Goal: Check status: Check status

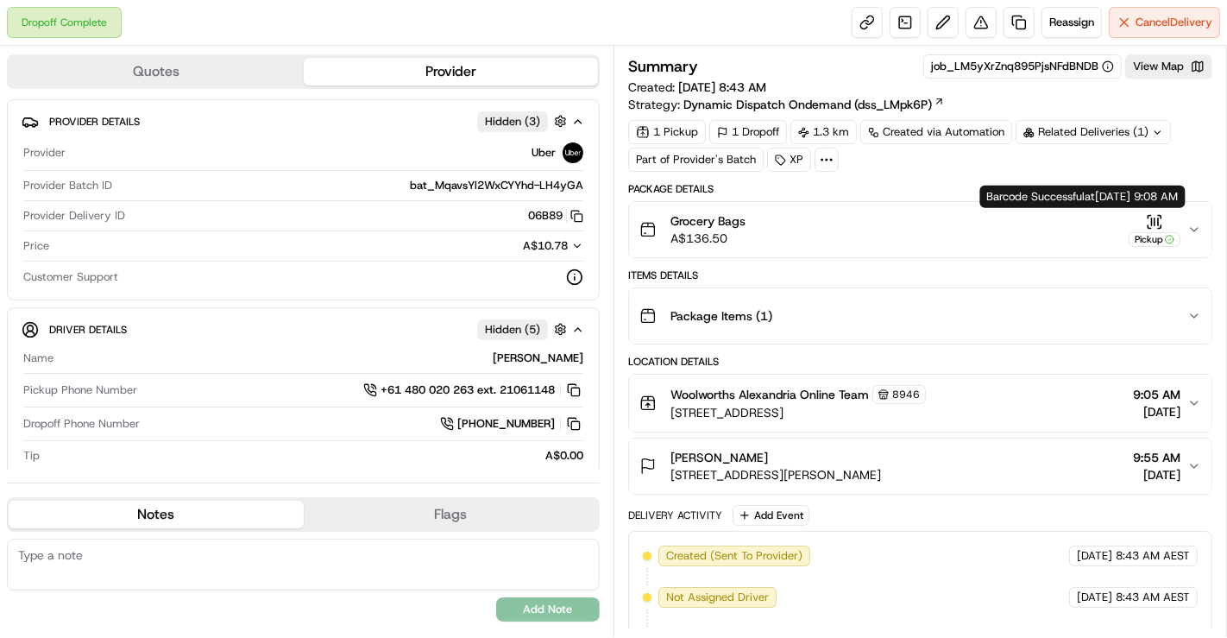
click at [1185, 233] on div "Grocery Bags A$136.50 Pickup" at bounding box center [914, 229] width 548 height 35
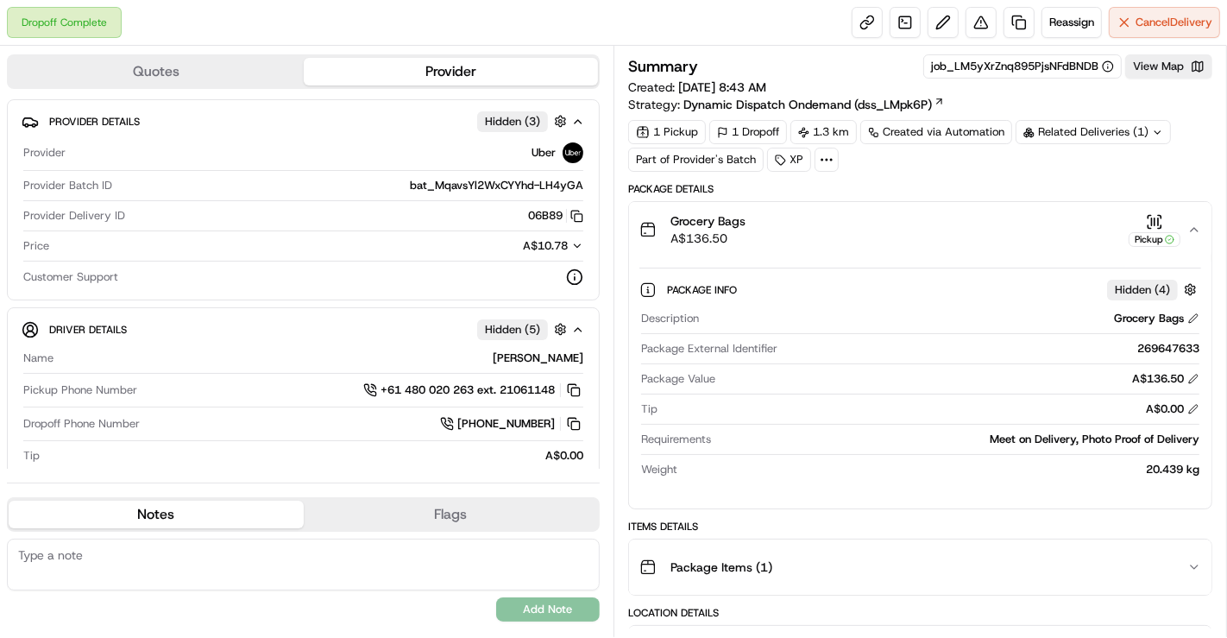
click at [1185, 233] on div "Grocery Bags A$136.50 Pickup" at bounding box center [914, 229] width 548 height 35
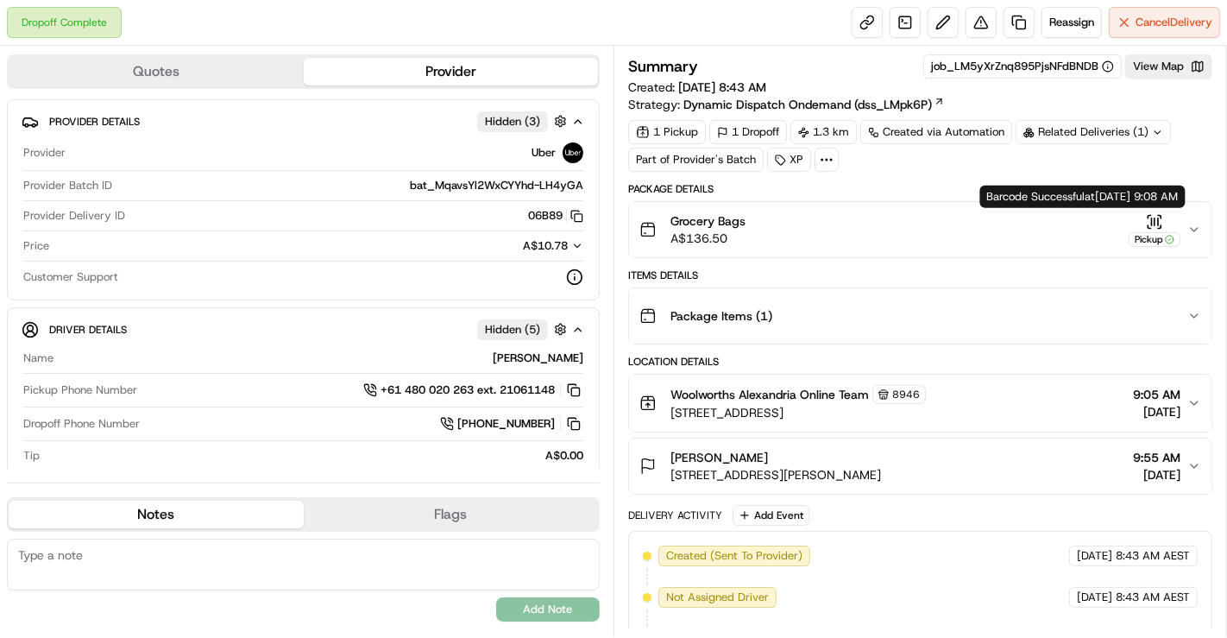
click at [1188, 228] on icon "button" at bounding box center [1195, 230] width 14 height 14
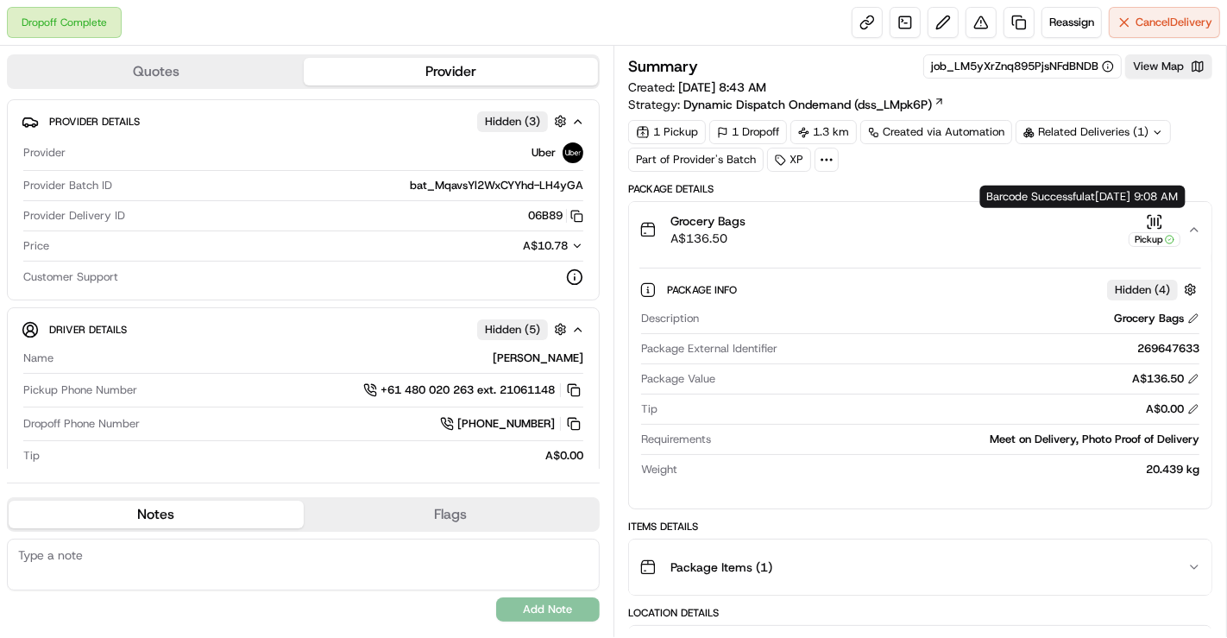
click at [1185, 225] on div "Grocery Bags A$136.50 Pickup" at bounding box center [914, 229] width 548 height 35
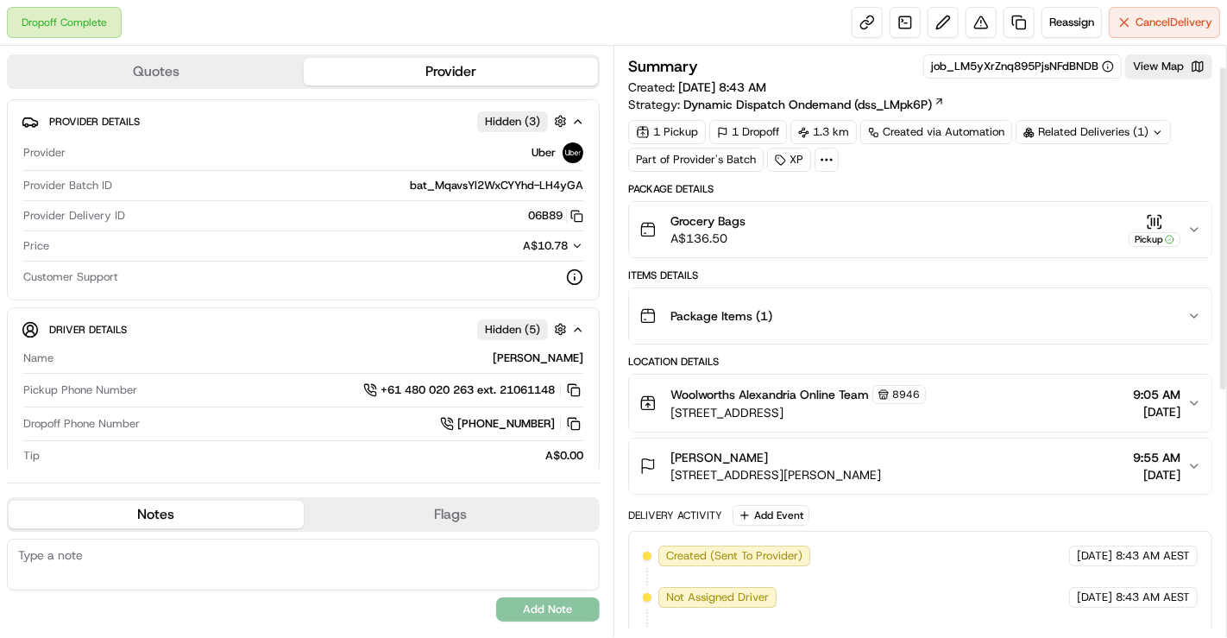
scroll to position [96, 0]
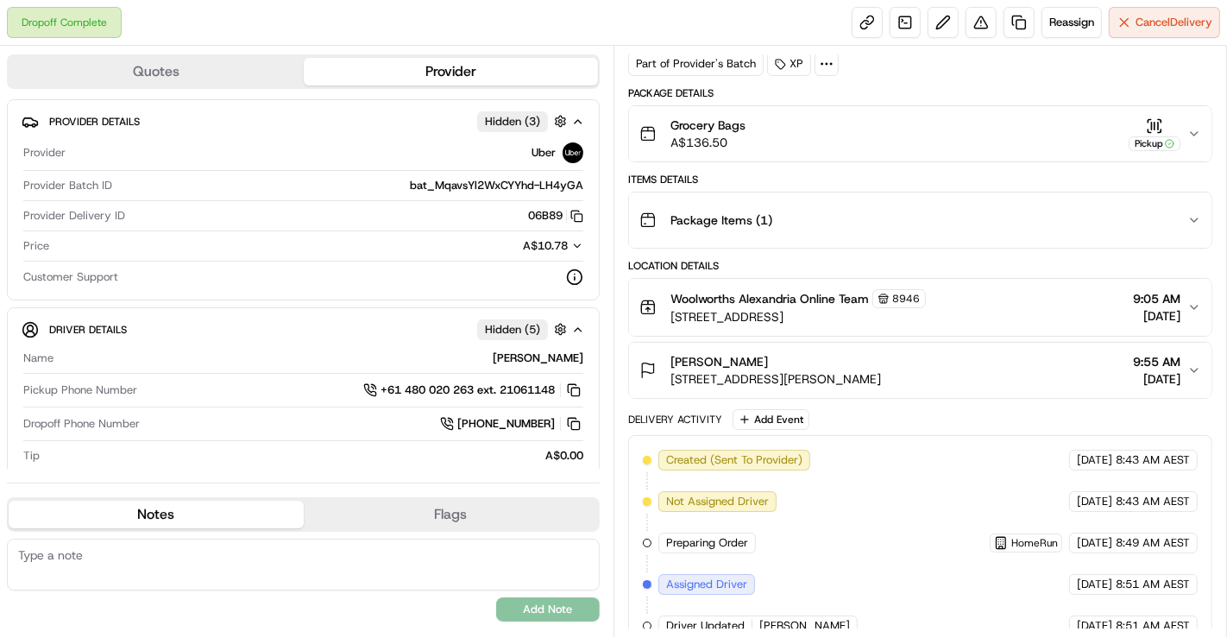
click at [814, 371] on span "[STREET_ADDRESS][PERSON_NAME]" at bounding box center [776, 378] width 211 height 17
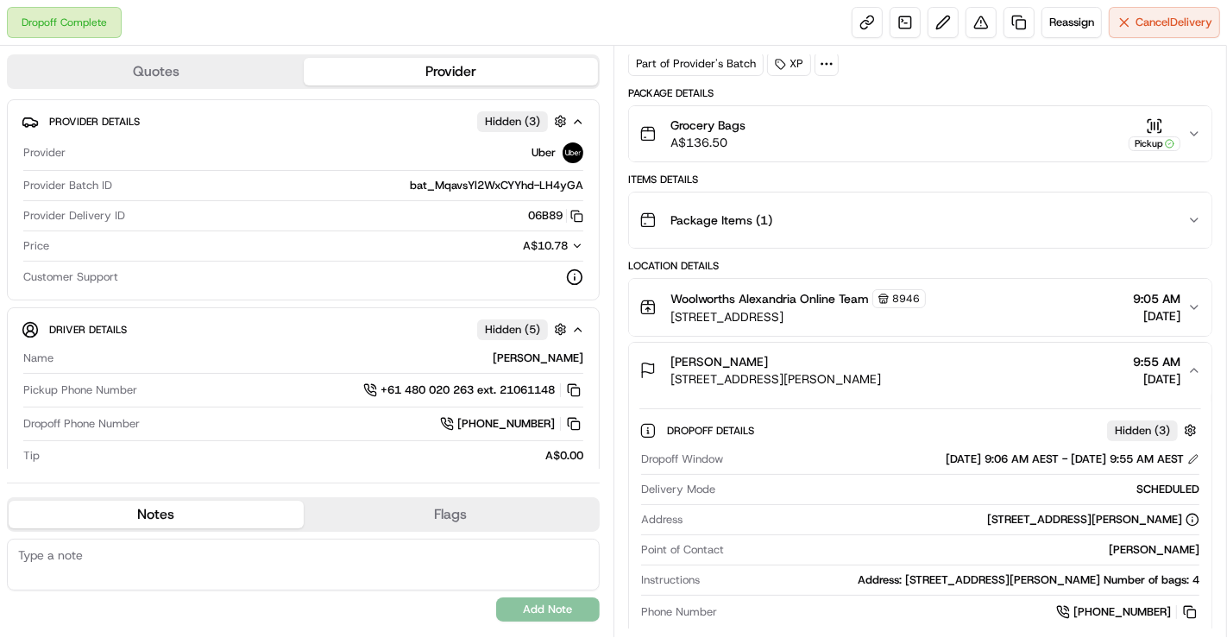
click at [814, 371] on span "[STREET_ADDRESS][PERSON_NAME]" at bounding box center [776, 378] width 211 height 17
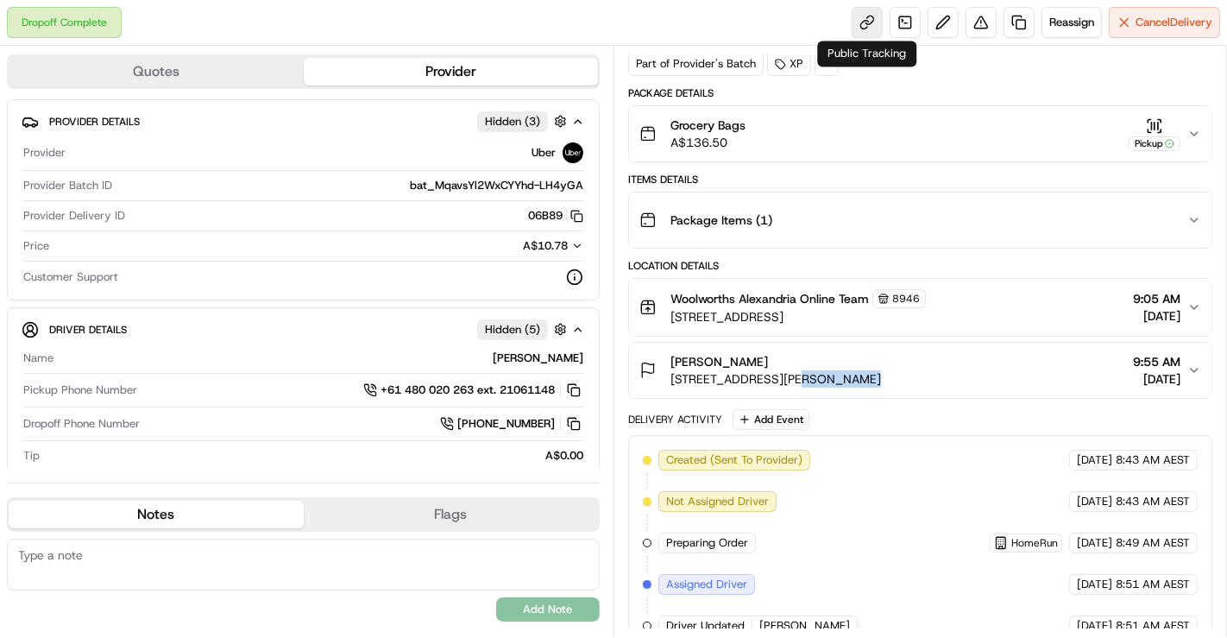
click at [875, 22] on link at bounding box center [867, 22] width 31 height 31
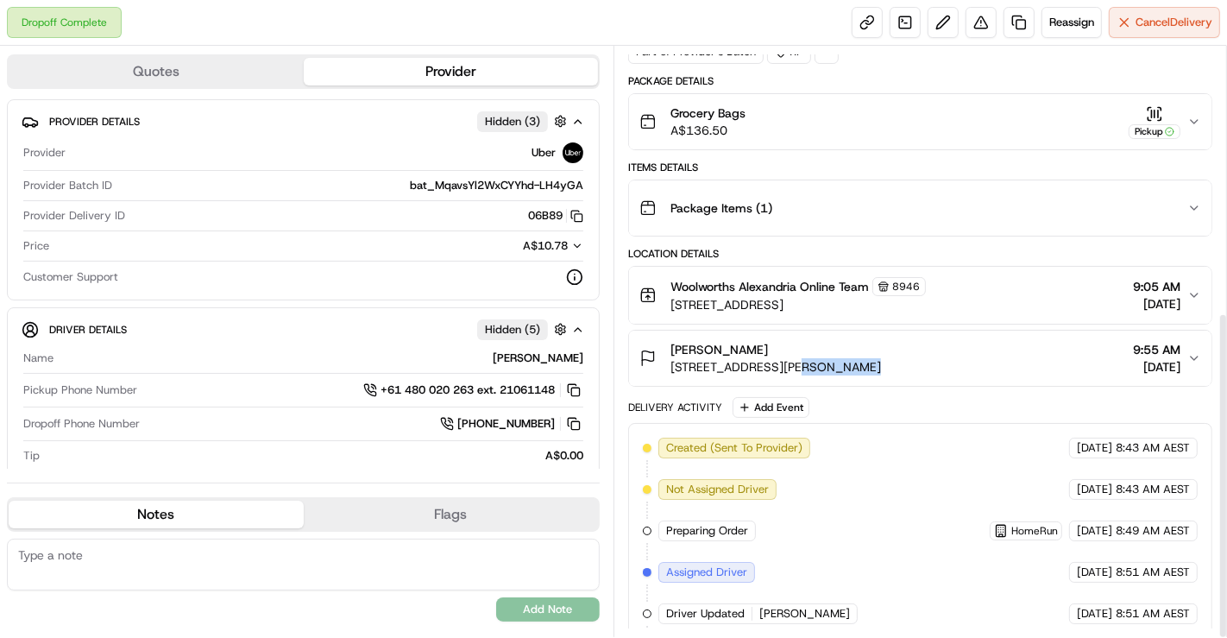
scroll to position [0, 0]
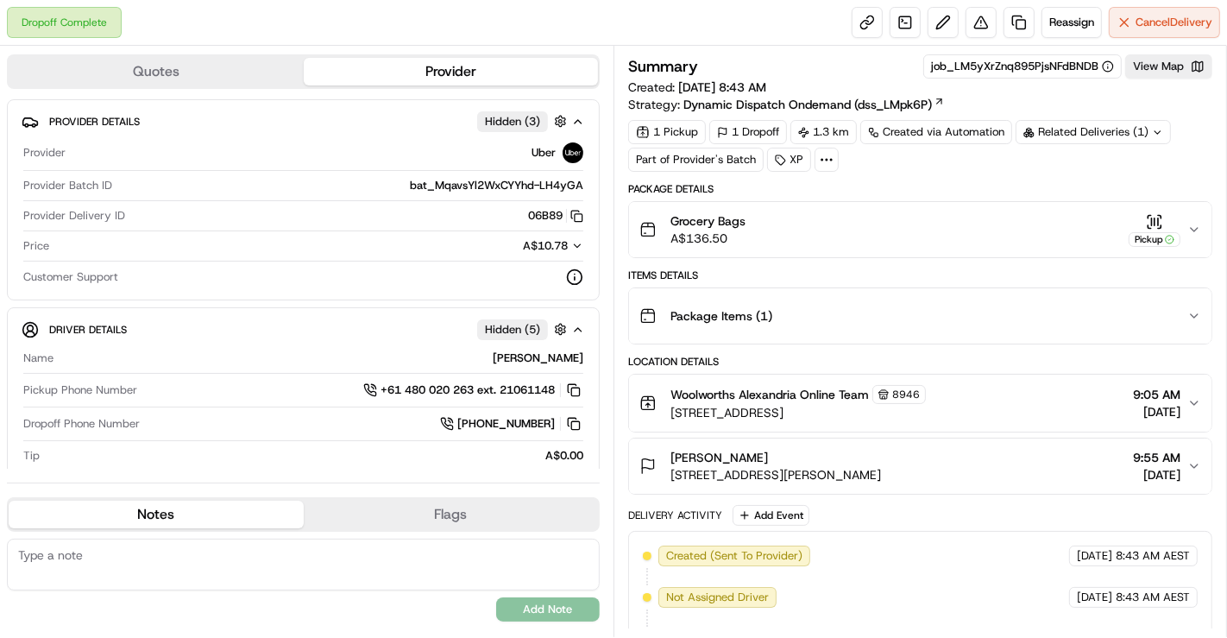
click at [1088, 470] on div "[PERSON_NAME] [STREET_ADDRESS][PERSON_NAME] 2015, AU 9:55 AM [DATE]" at bounding box center [914, 466] width 548 height 35
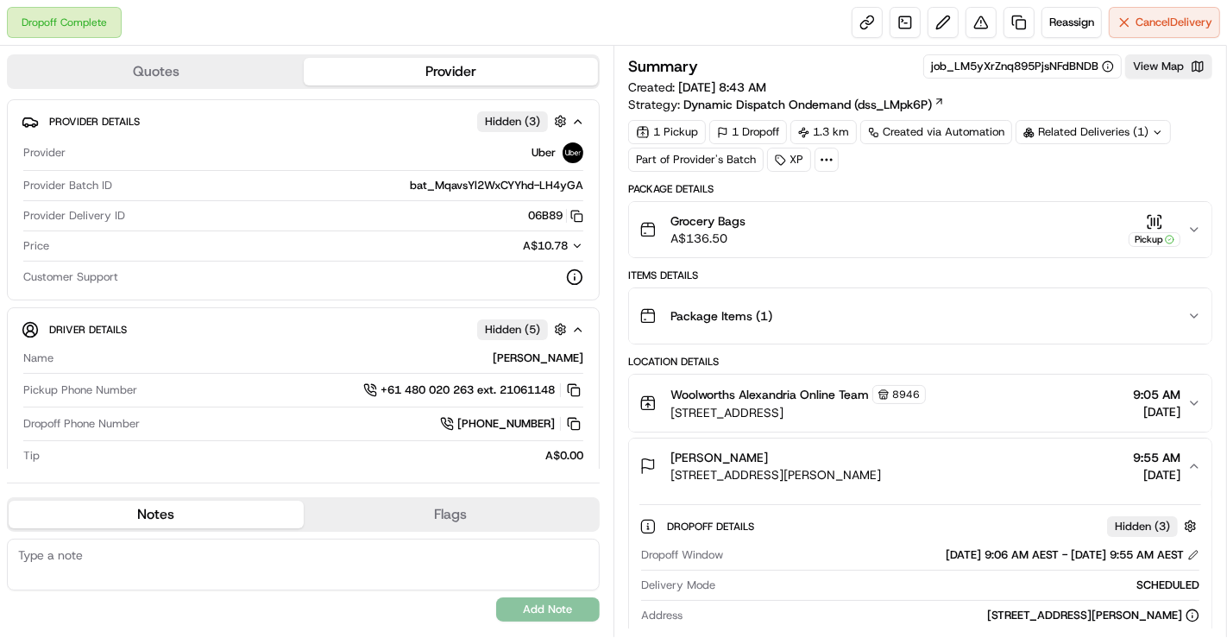
click at [1088, 470] on div "[PERSON_NAME] [STREET_ADDRESS][PERSON_NAME] 2015, AU 9:55 AM [DATE]" at bounding box center [914, 466] width 548 height 35
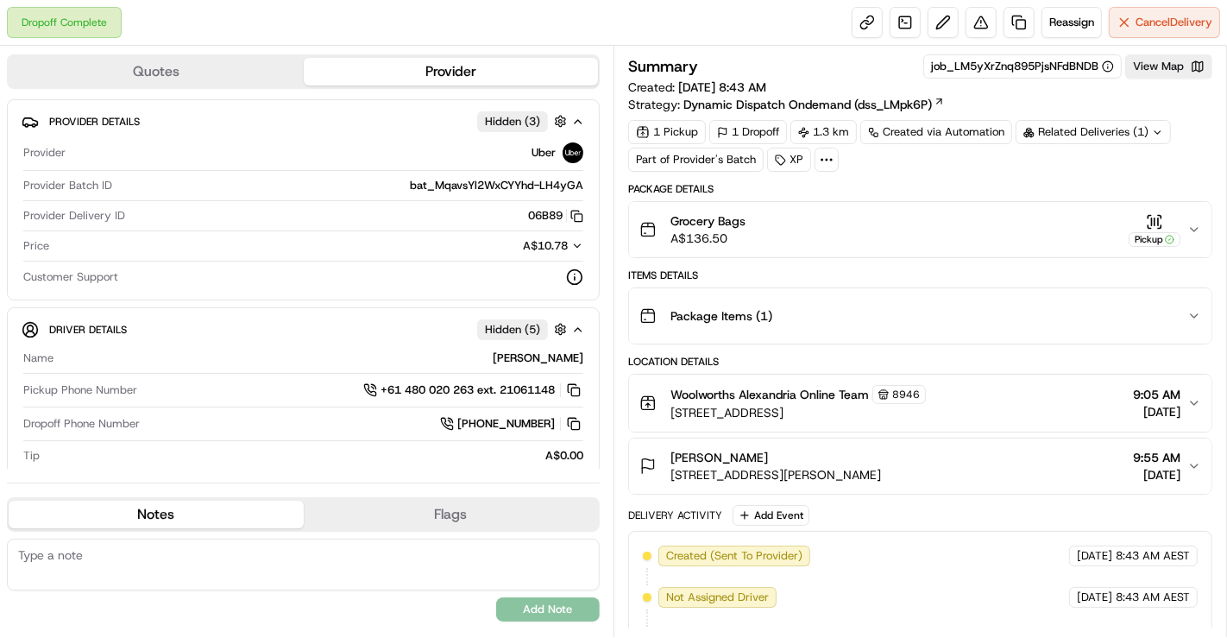
click at [1121, 422] on button "Woolworths [GEOGRAPHIC_DATA] Online Team 8946 [STREET_ADDRESS] 2015, AU 9:05 AM…" at bounding box center [920, 403] width 583 height 57
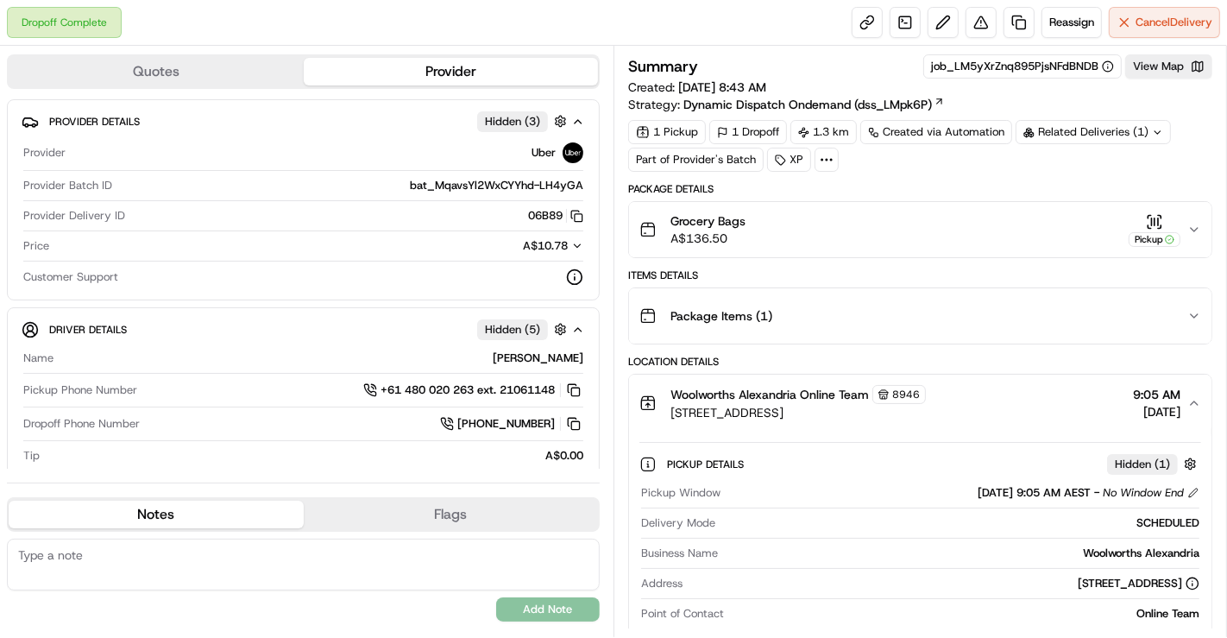
click at [1121, 422] on button "Woolworths [GEOGRAPHIC_DATA] Online Team 8946 [STREET_ADDRESS] 2015, AU 9:05 AM…" at bounding box center [920, 403] width 583 height 57
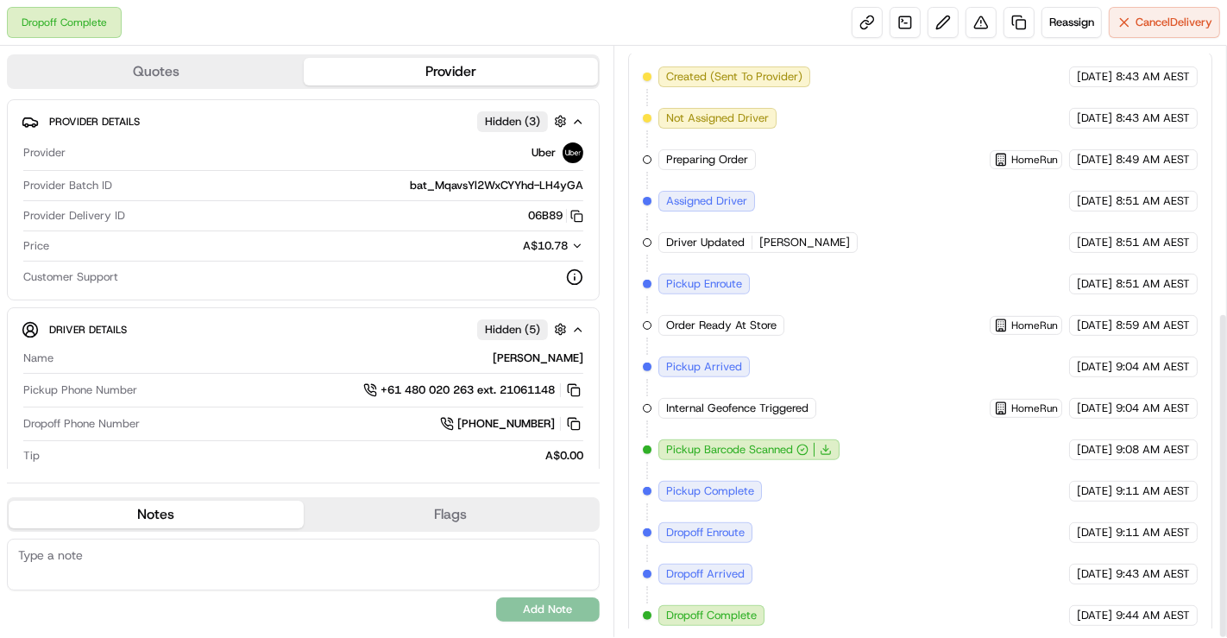
scroll to position [480, 0]
